Goal: Task Accomplishment & Management: Manage account settings

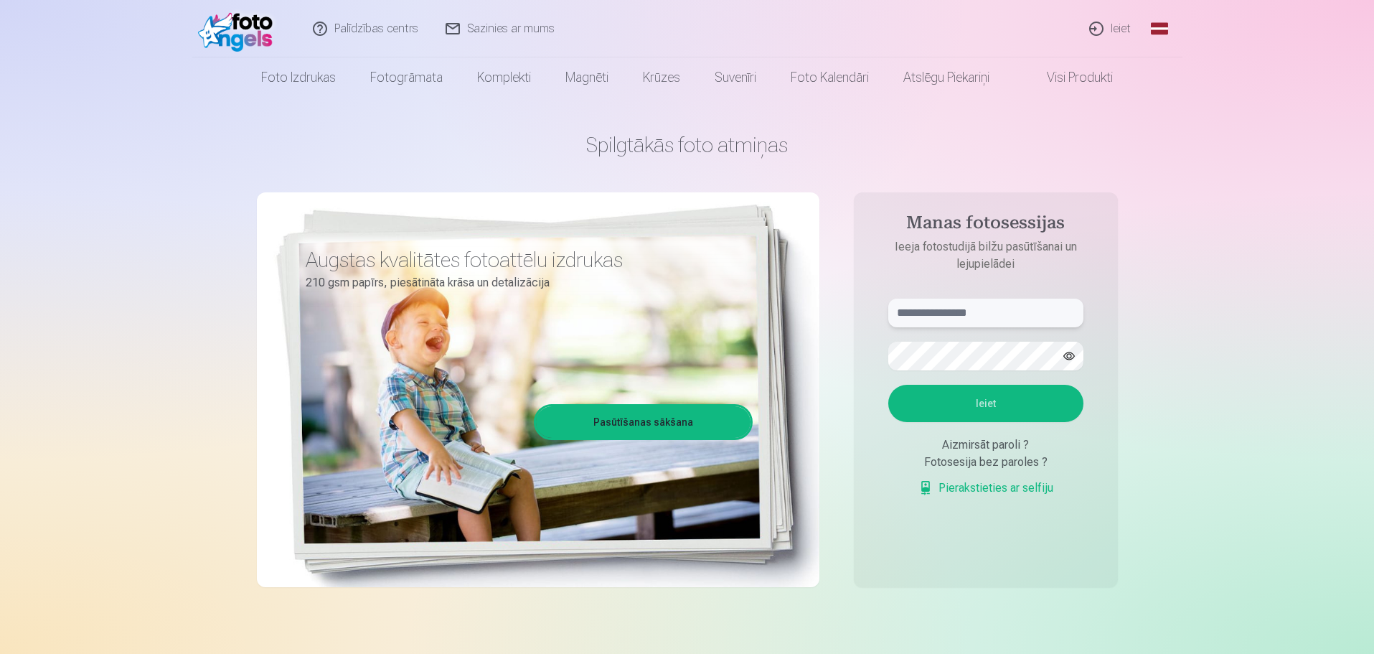
click at [984, 314] on input "text" at bounding box center [985, 312] width 195 height 29
type input "**********"
click at [888, 385] on button "Ieiet" at bounding box center [985, 403] width 195 height 37
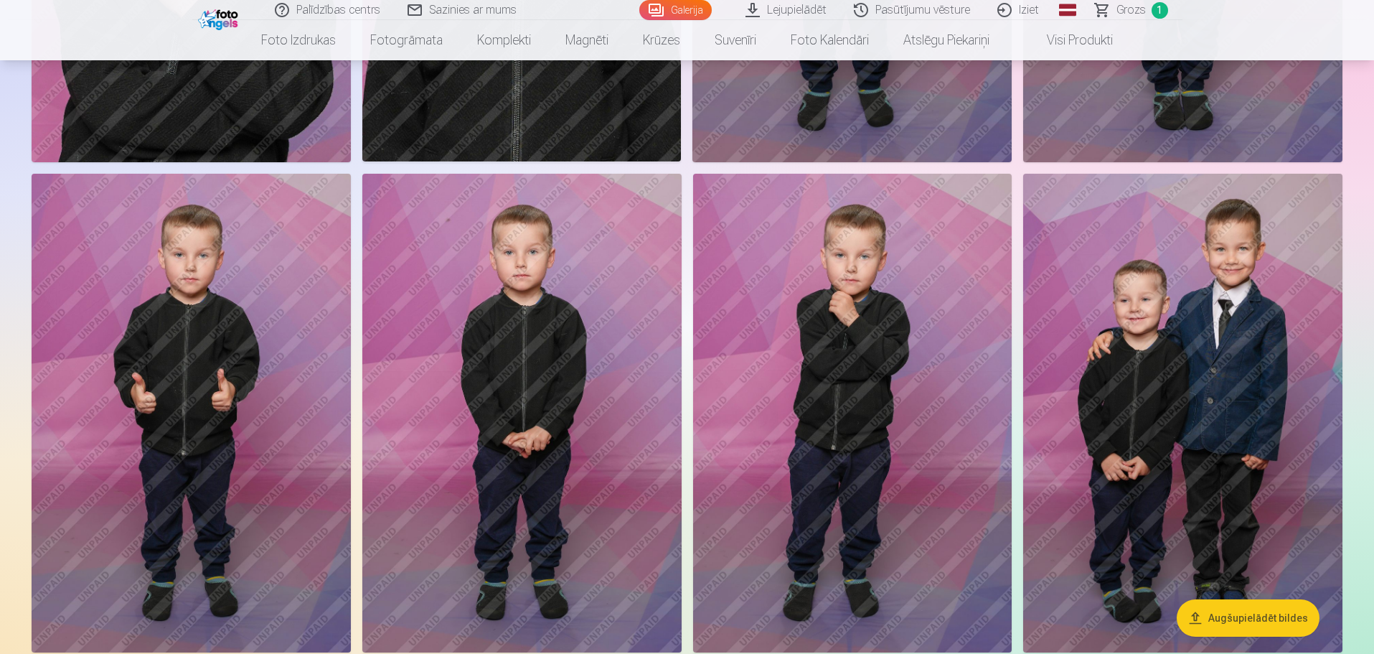
scroll to position [9183, 0]
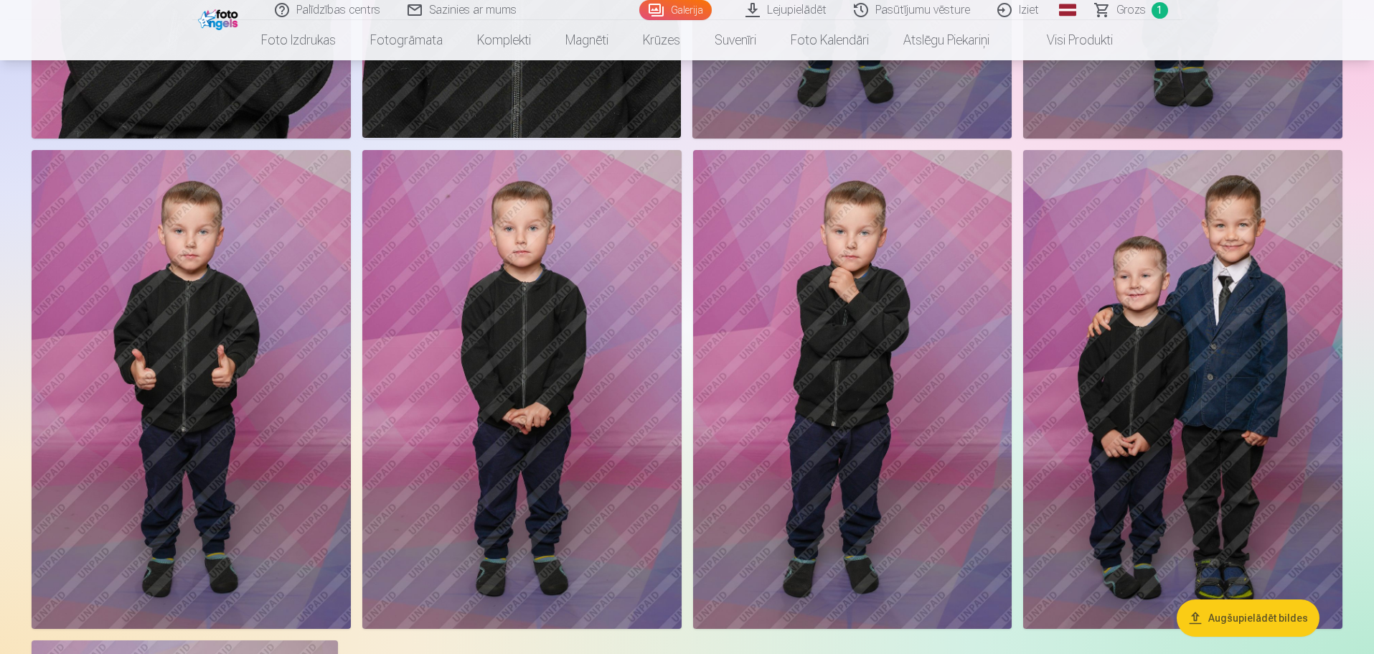
click at [1243, 359] on img at bounding box center [1182, 389] width 319 height 479
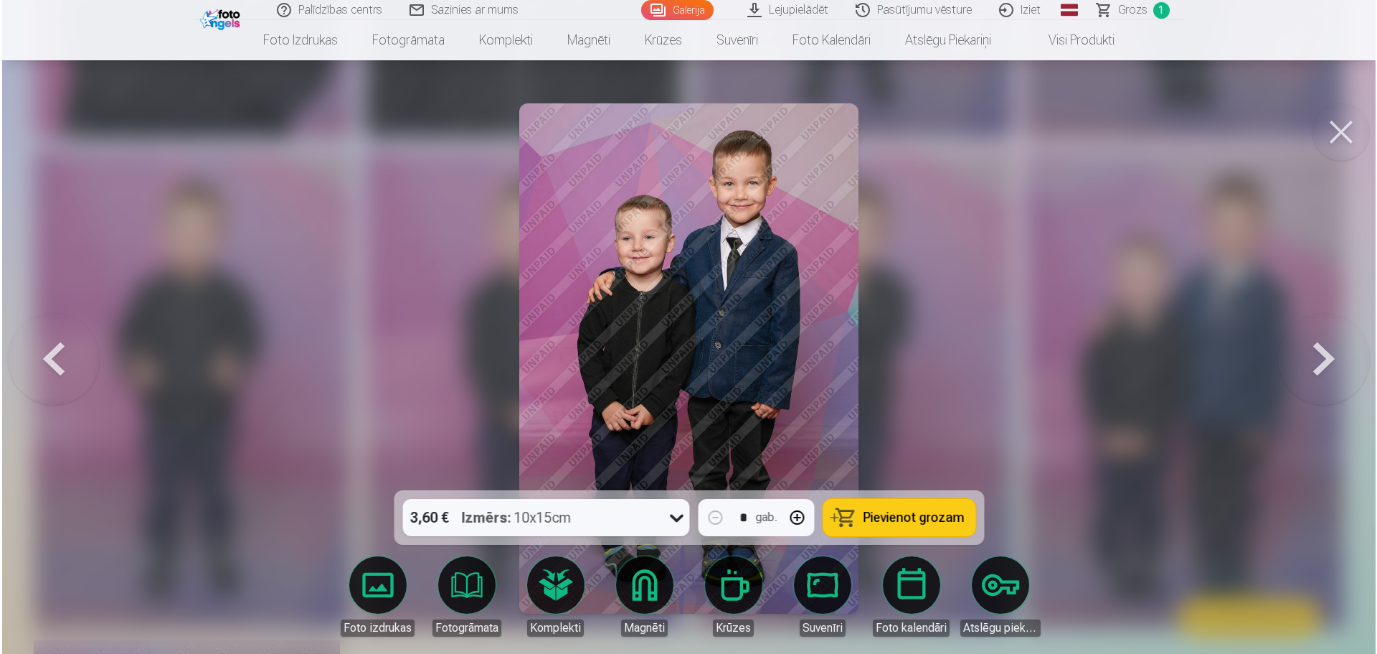
scroll to position [9207, 0]
click at [1347, 128] on button at bounding box center [1342, 131] width 57 height 57
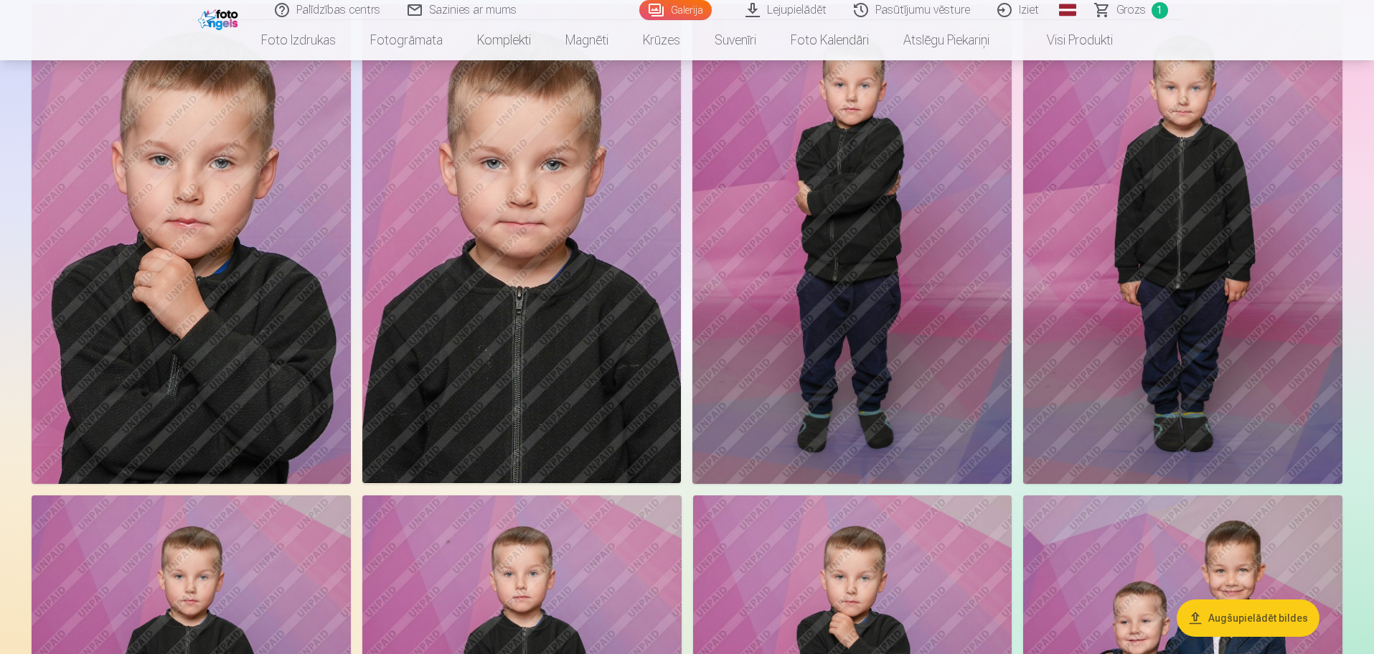
scroll to position [8609, 0]
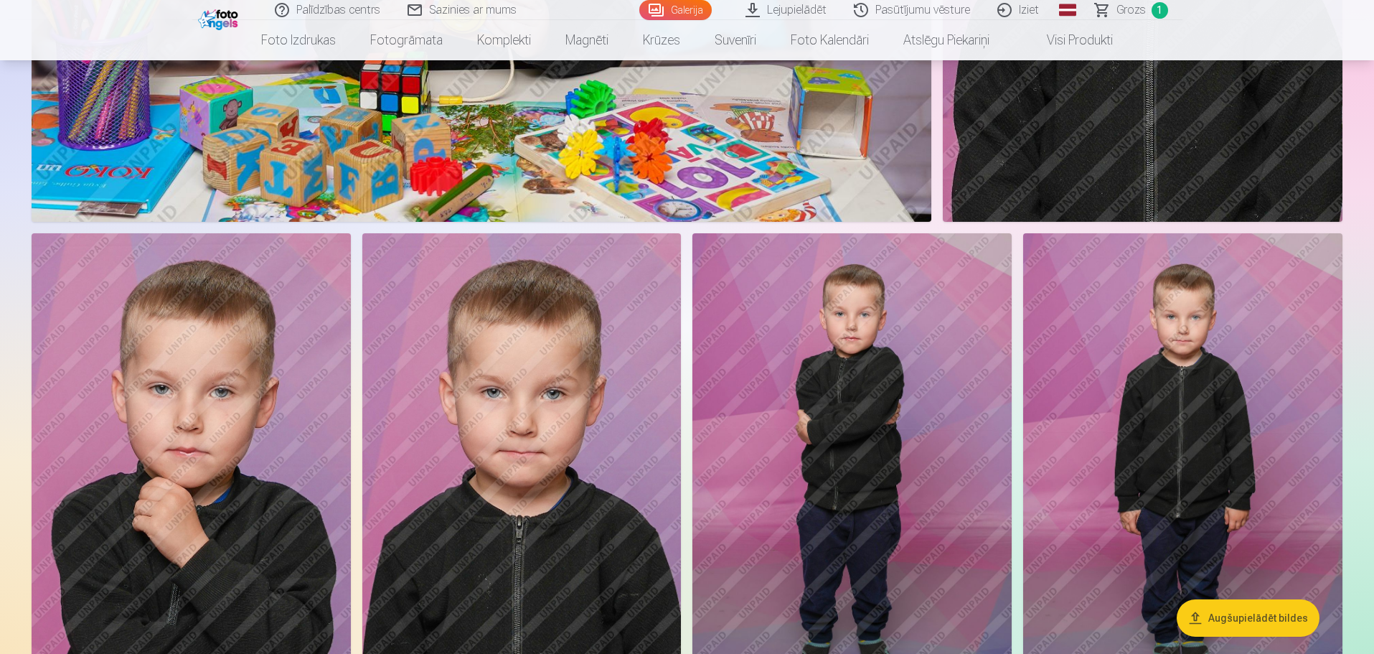
click at [1027, 11] on link "Iziet" at bounding box center [1018, 10] width 69 height 20
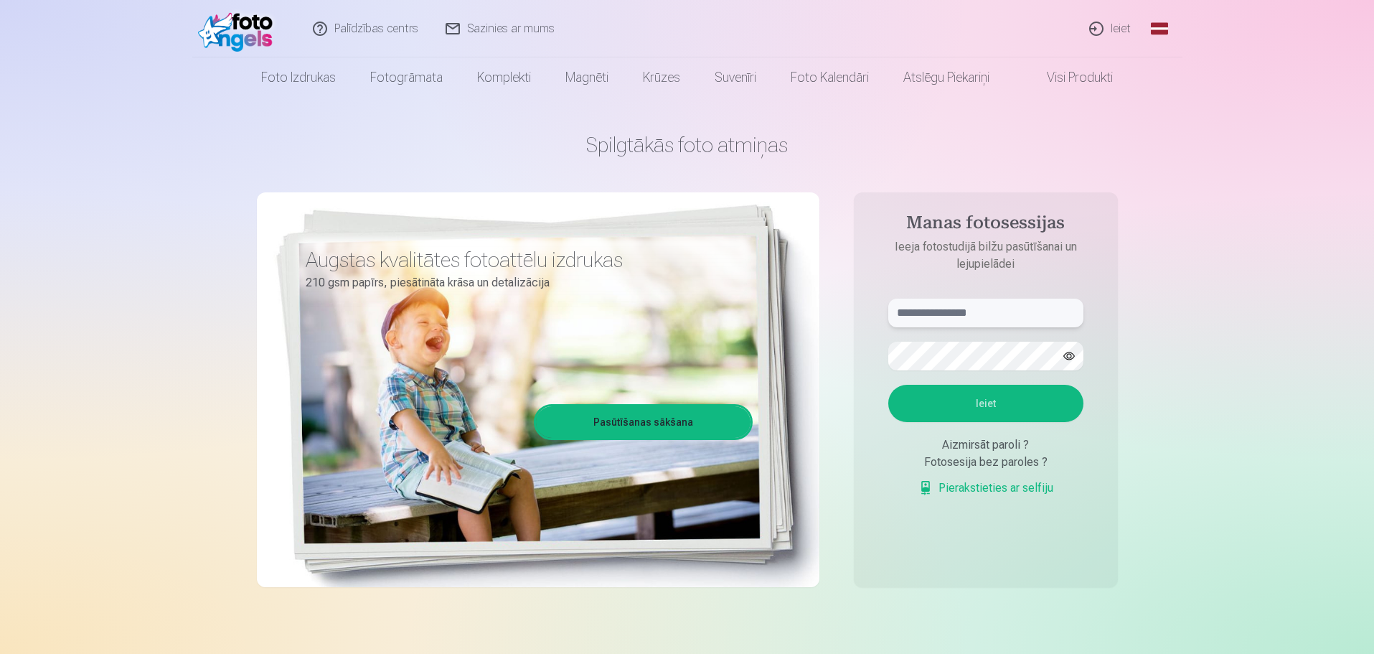
click at [952, 310] on input "text" at bounding box center [985, 312] width 195 height 29
type input "**********"
click at [888, 385] on button "Ieiet" at bounding box center [985, 403] width 195 height 37
